Goal: Transaction & Acquisition: Purchase product/service

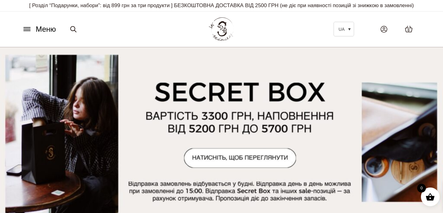
click at [29, 31] on icon at bounding box center [27, 29] width 10 height 7
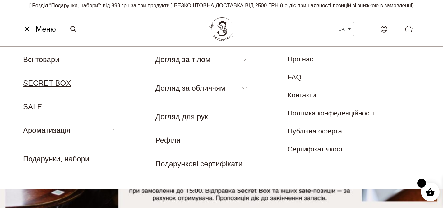
click at [48, 84] on link "SECRET BOX" at bounding box center [47, 83] width 48 height 8
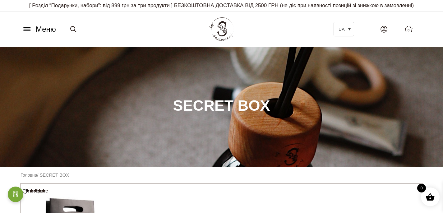
click at [25, 29] on icon at bounding box center [27, 29] width 10 height 7
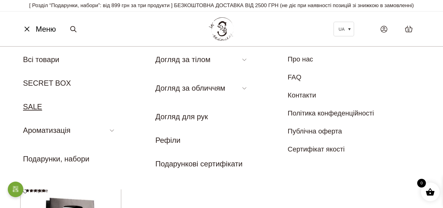
click at [35, 104] on link "SALE" at bounding box center [32, 106] width 19 height 8
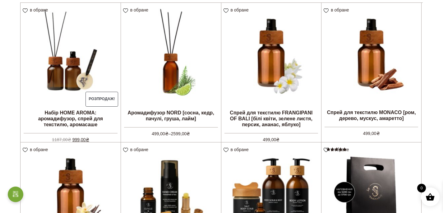
scroll to position [129, 0]
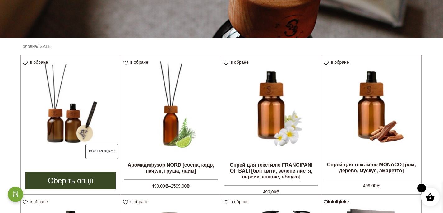
click at [76, 105] on img at bounding box center [70, 105] width 100 height 100
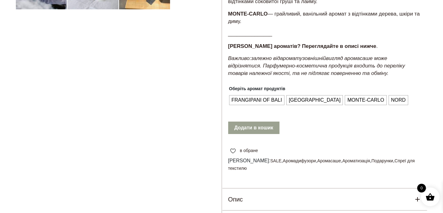
scroll to position [259, 0]
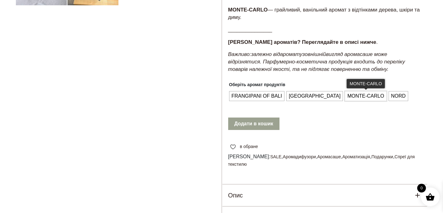
click at [345, 101] on span "MONTE-CARLO" at bounding box center [365, 96] width 40 height 10
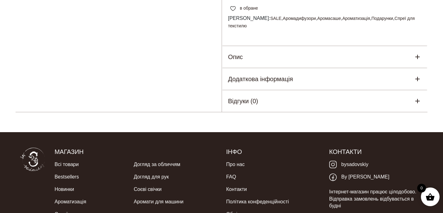
scroll to position [476, 0]
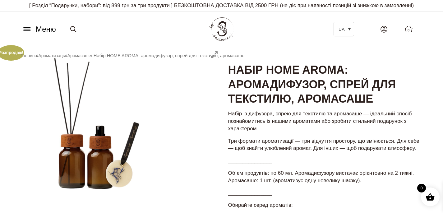
click at [29, 31] on icon at bounding box center [27, 31] width 7 height 0
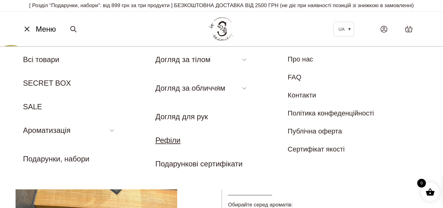
click at [172, 140] on link "Рефіли" at bounding box center [167, 140] width 25 height 8
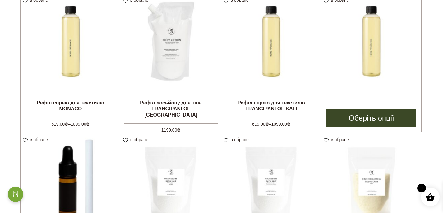
scroll to position [574, 0]
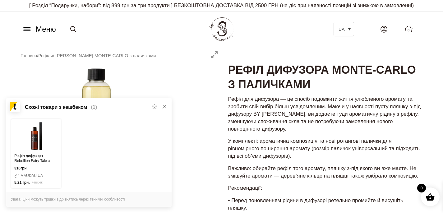
click at [162, 105] on icon at bounding box center [164, 106] width 5 height 5
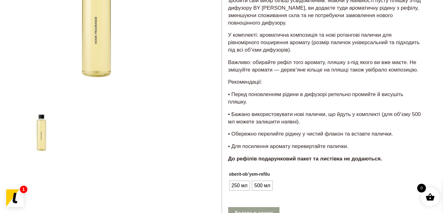
scroll to position [157, 0]
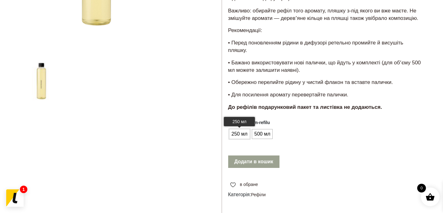
click at [242, 139] on span "250 мл" at bounding box center [239, 134] width 19 height 10
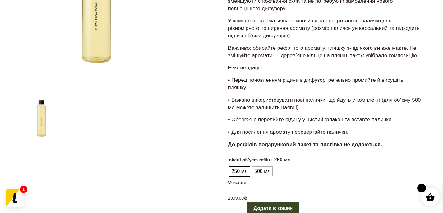
scroll to position [172, 0]
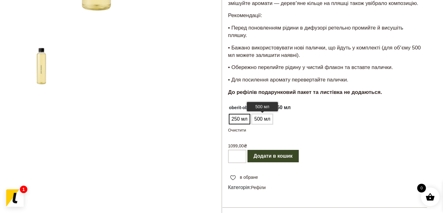
click at [258, 124] on span "500 мл" at bounding box center [261, 119] width 19 height 10
click at [241, 124] on span "250 мл" at bounding box center [239, 119] width 19 height 10
click at [272, 125] on ul "250 мл 500 мл" at bounding box center [263, 119] width 70 height 12
click at [263, 124] on span "500 мл" at bounding box center [261, 119] width 19 height 10
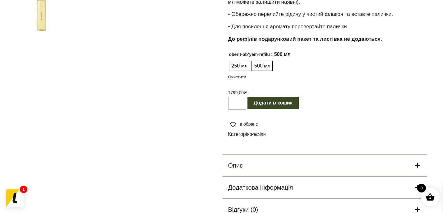
scroll to position [316, 0]
